Goal: Information Seeking & Learning: Learn about a topic

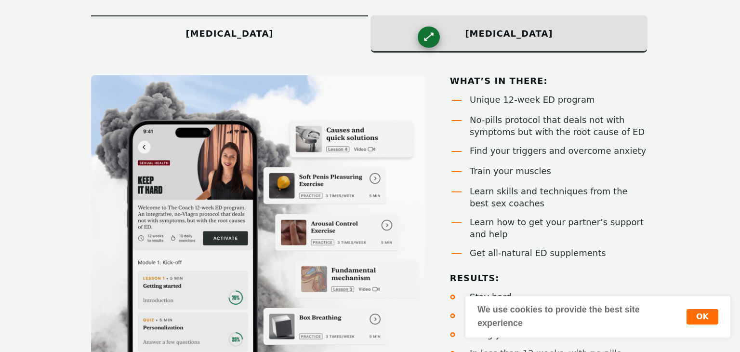
scroll to position [639, 0]
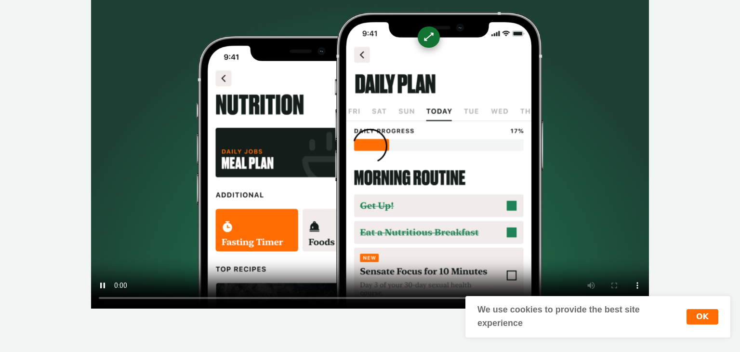
scroll to position [266, 0]
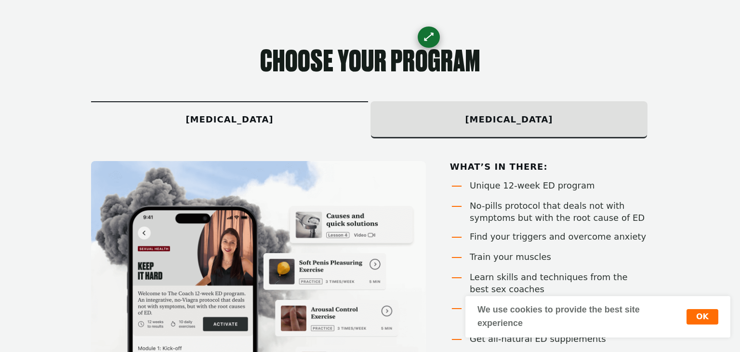
scroll to position [551, 0]
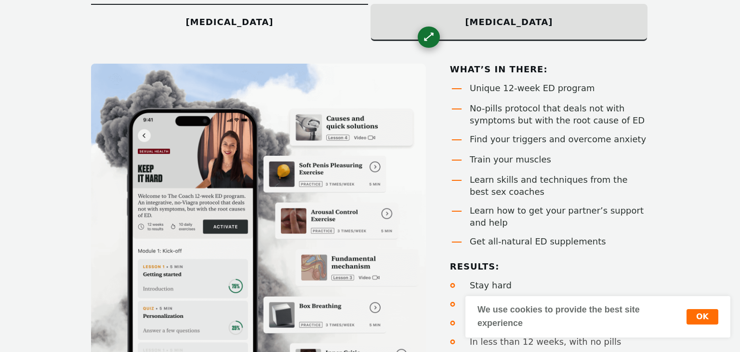
scroll to position [647, 0]
